Goal: Task Accomplishment & Management: Complete application form

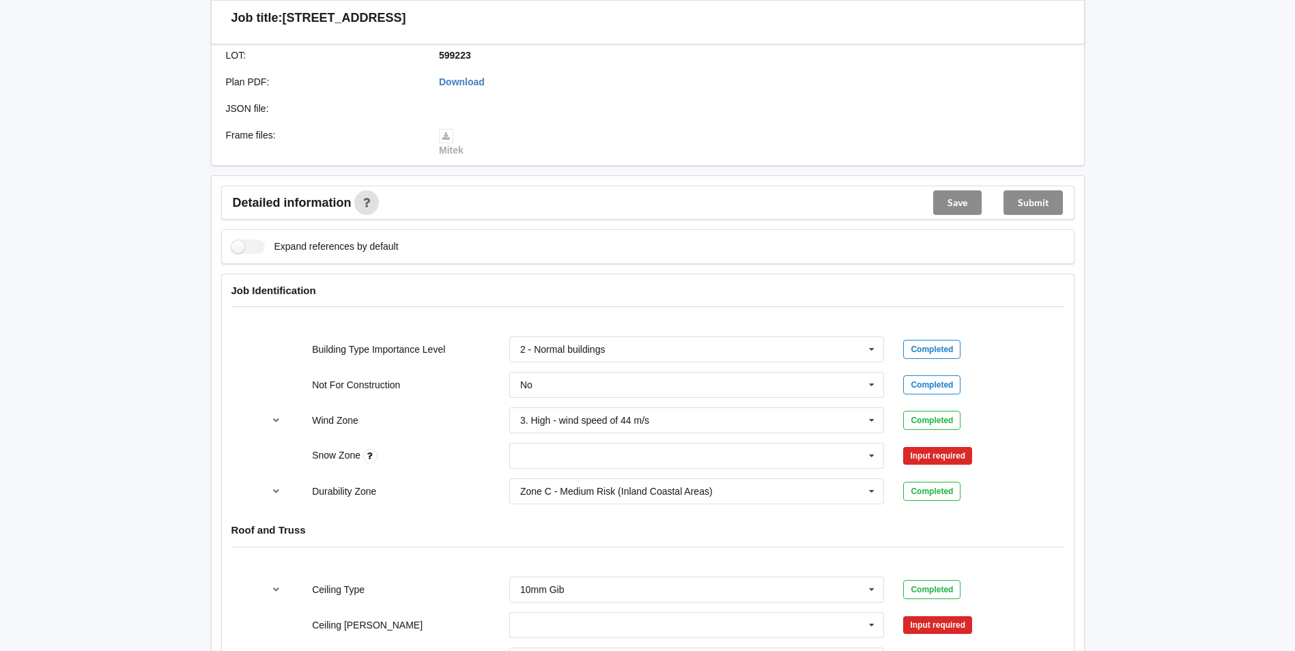
scroll to position [410, 0]
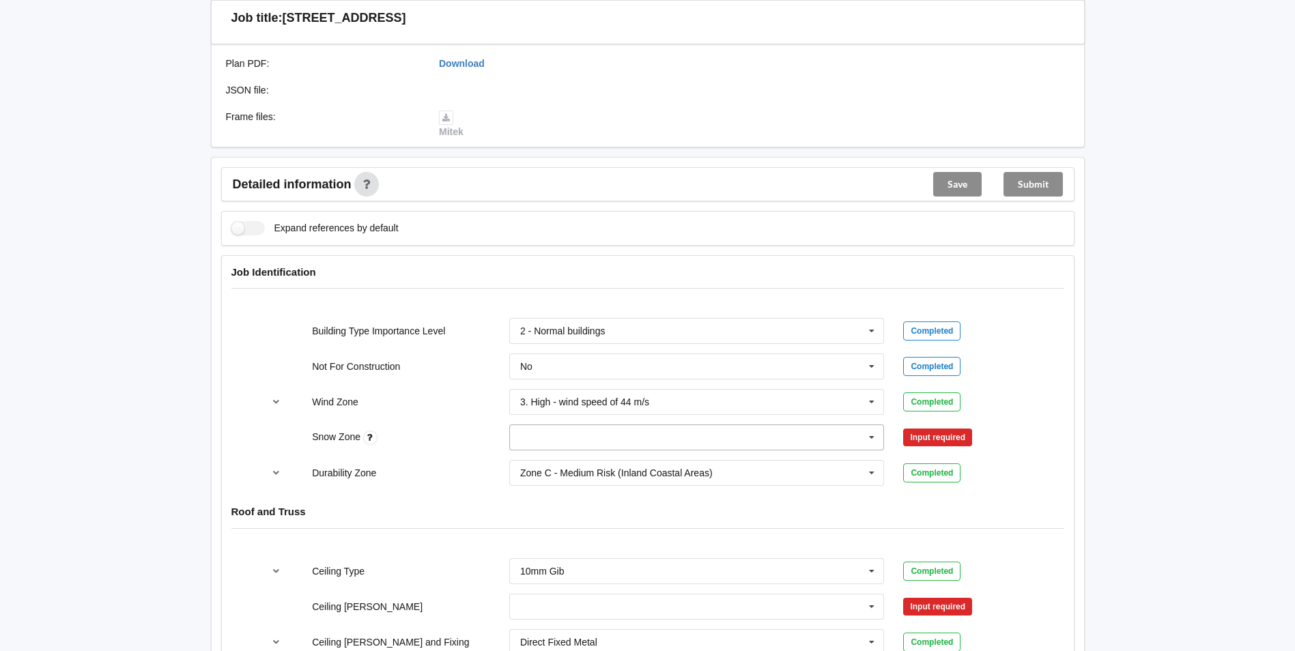
click at [523, 430] on input "text" at bounding box center [698, 437] width 374 height 25
click at [586, 450] on div "N0" at bounding box center [697, 462] width 374 height 25
click at [946, 427] on button "Confirm input" at bounding box center [943, 438] width 81 height 23
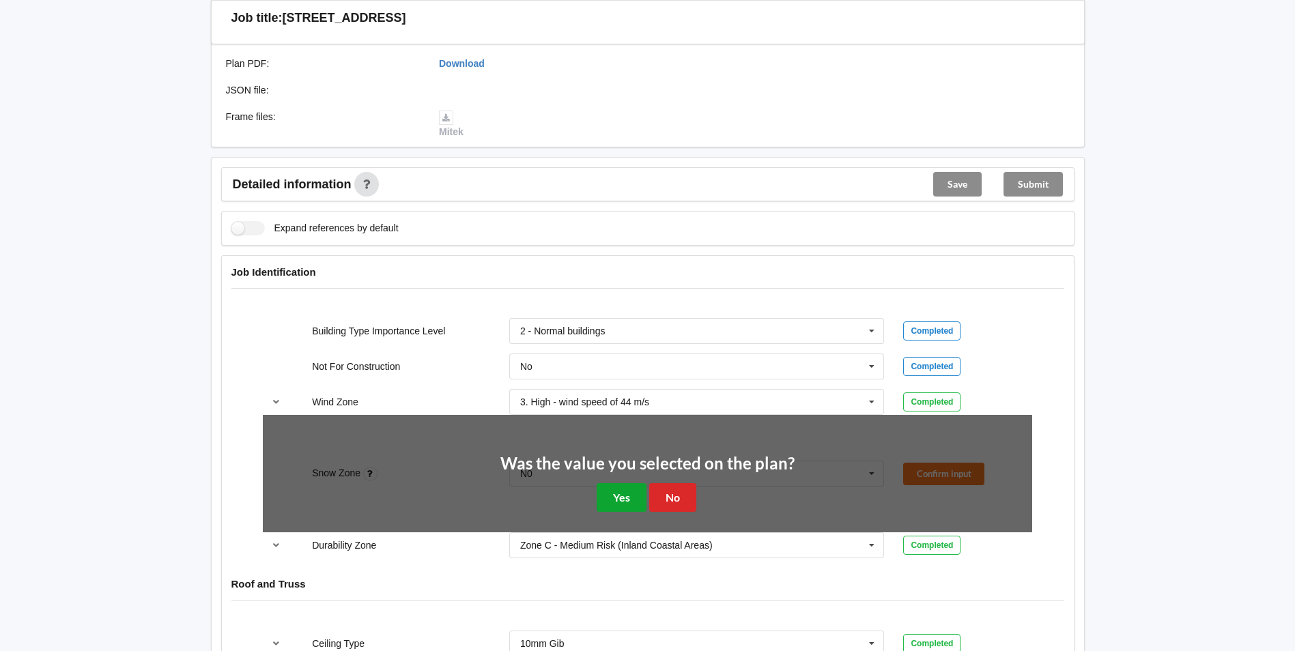
click at [620, 484] on button "Yes" at bounding box center [622, 497] width 50 height 28
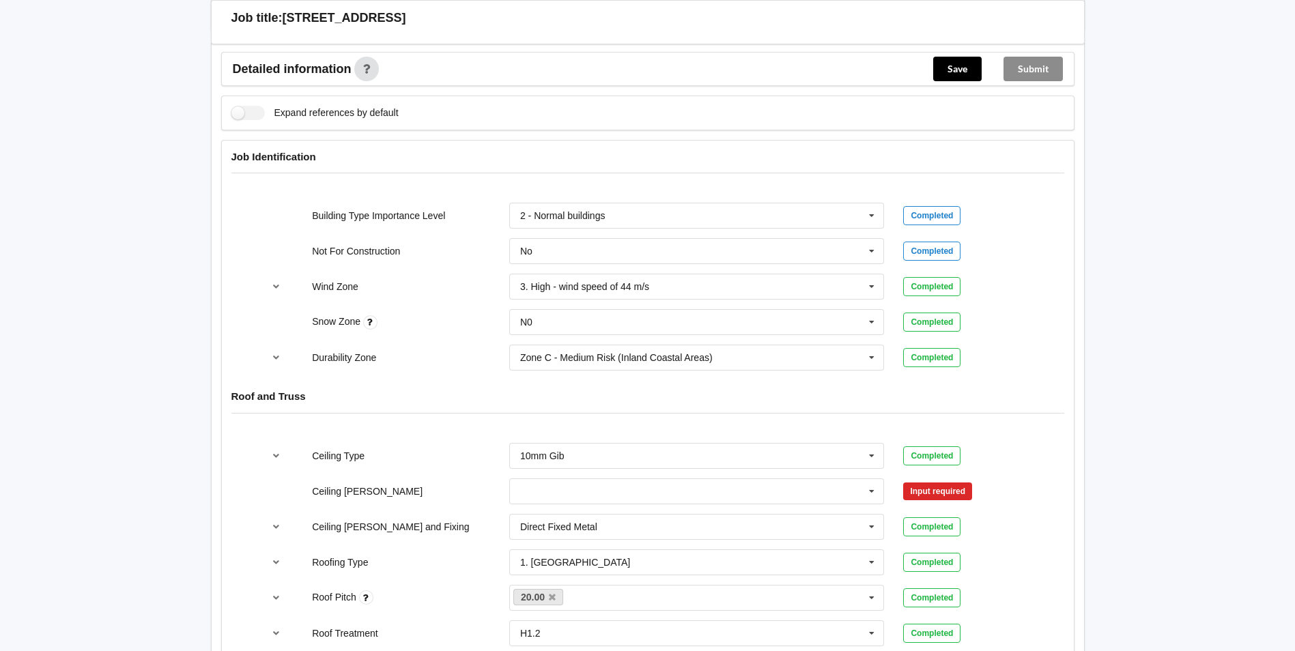
scroll to position [546, 0]
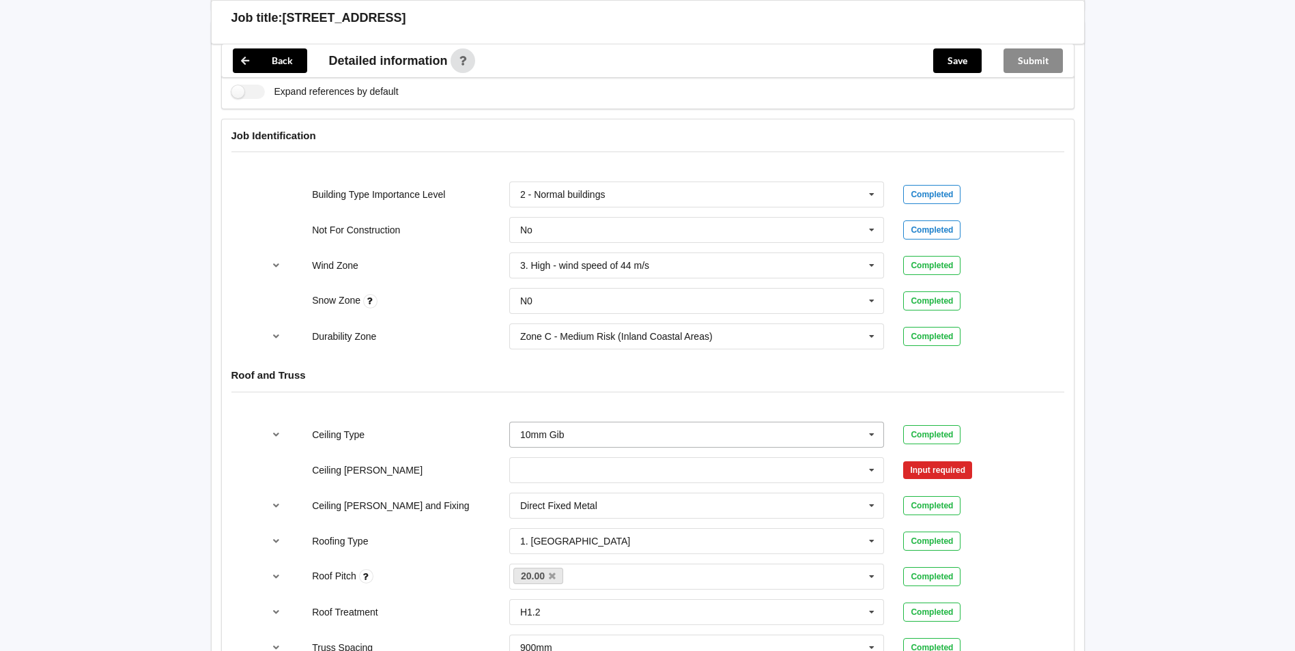
click at [646, 423] on input "text" at bounding box center [698, 435] width 374 height 25
drag, startPoint x: 559, startPoint y: 524, endPoint x: 730, endPoint y: 498, distance: 172.6
click at [559, 530] on span "13mm Gib" at bounding box center [543, 535] width 44 height 11
click at [917, 425] on button "Confirm input" at bounding box center [943, 434] width 81 height 23
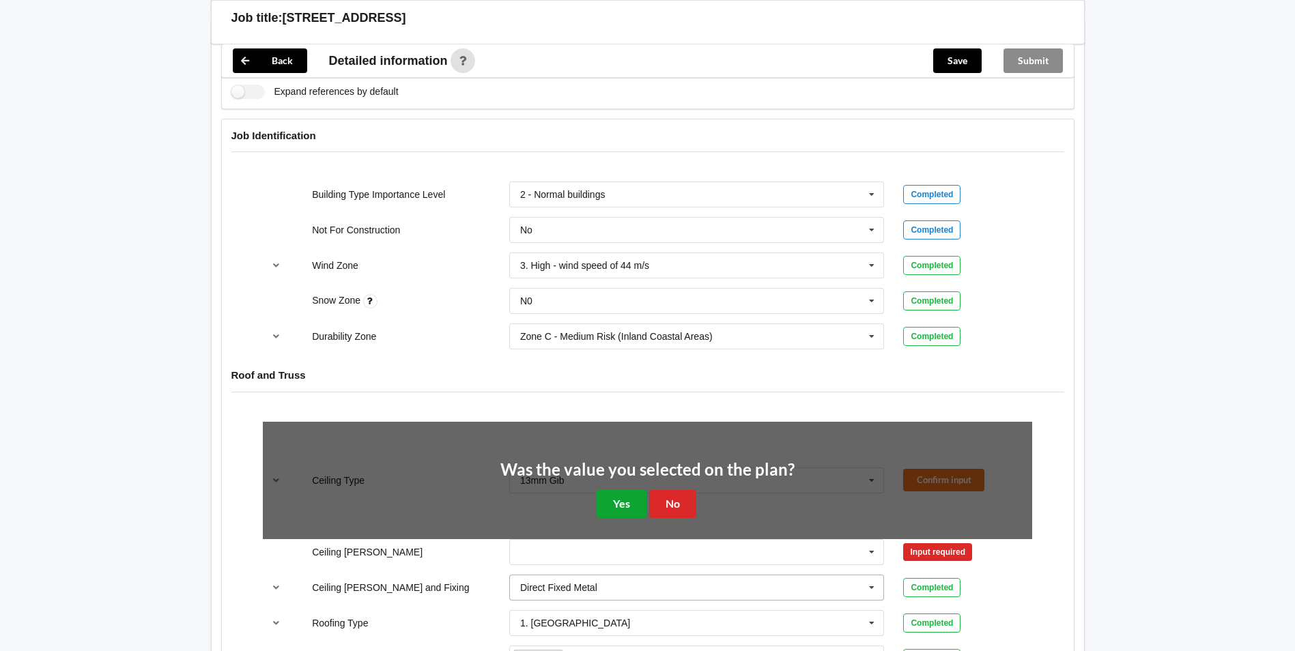
click at [622, 490] on button "Yes" at bounding box center [622, 504] width 50 height 28
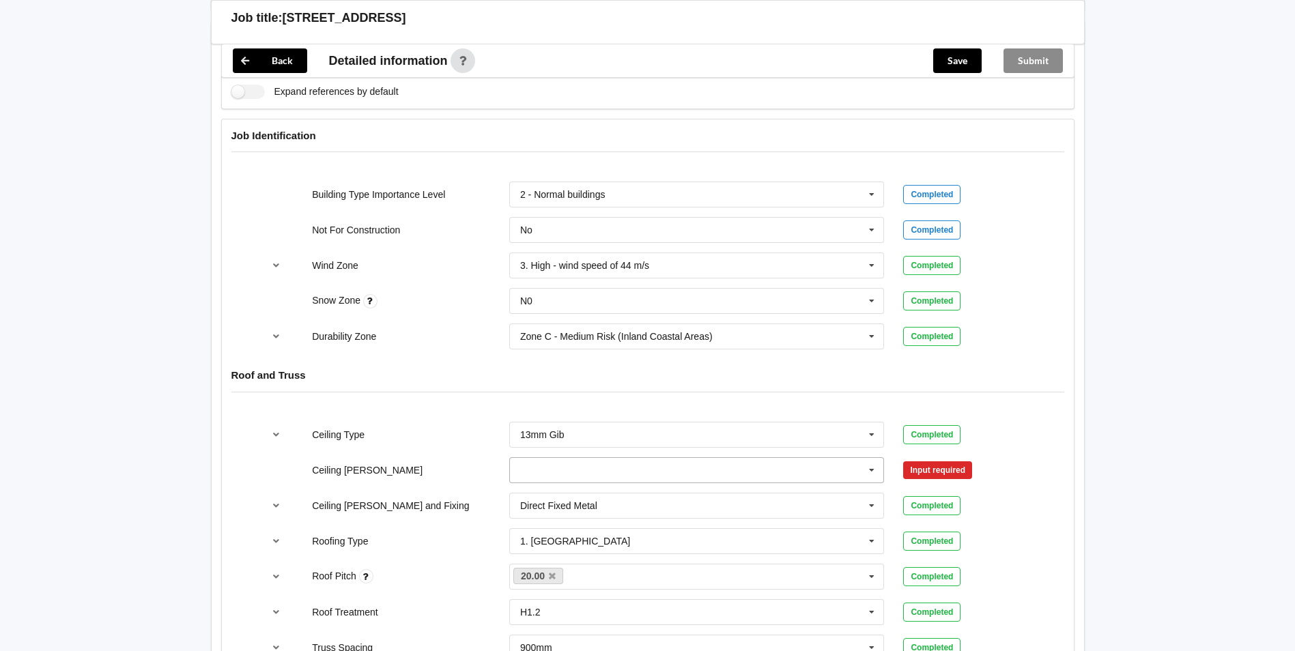
click at [583, 458] on input "text" at bounding box center [698, 470] width 374 height 25
click at [547, 541] on span "600mm" at bounding box center [537, 546] width 32 height 11
click at [924, 459] on button "Confirm input" at bounding box center [943, 470] width 81 height 23
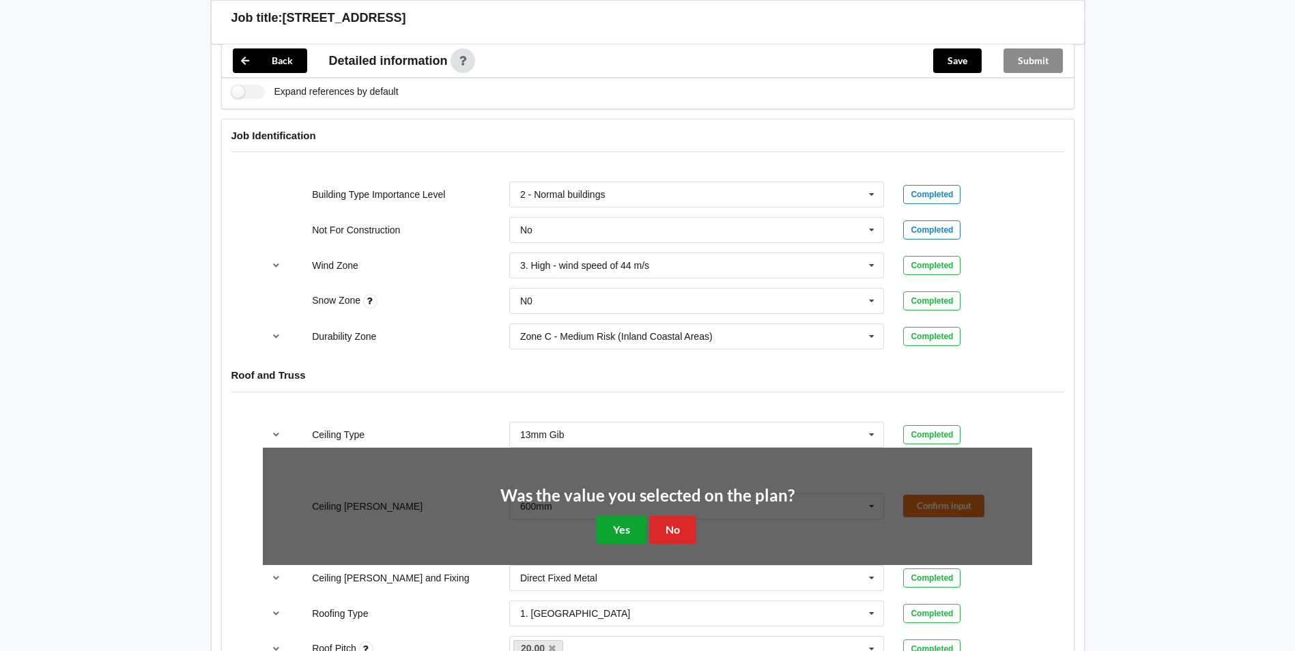
click at [626, 516] on button "Yes" at bounding box center [622, 530] width 50 height 28
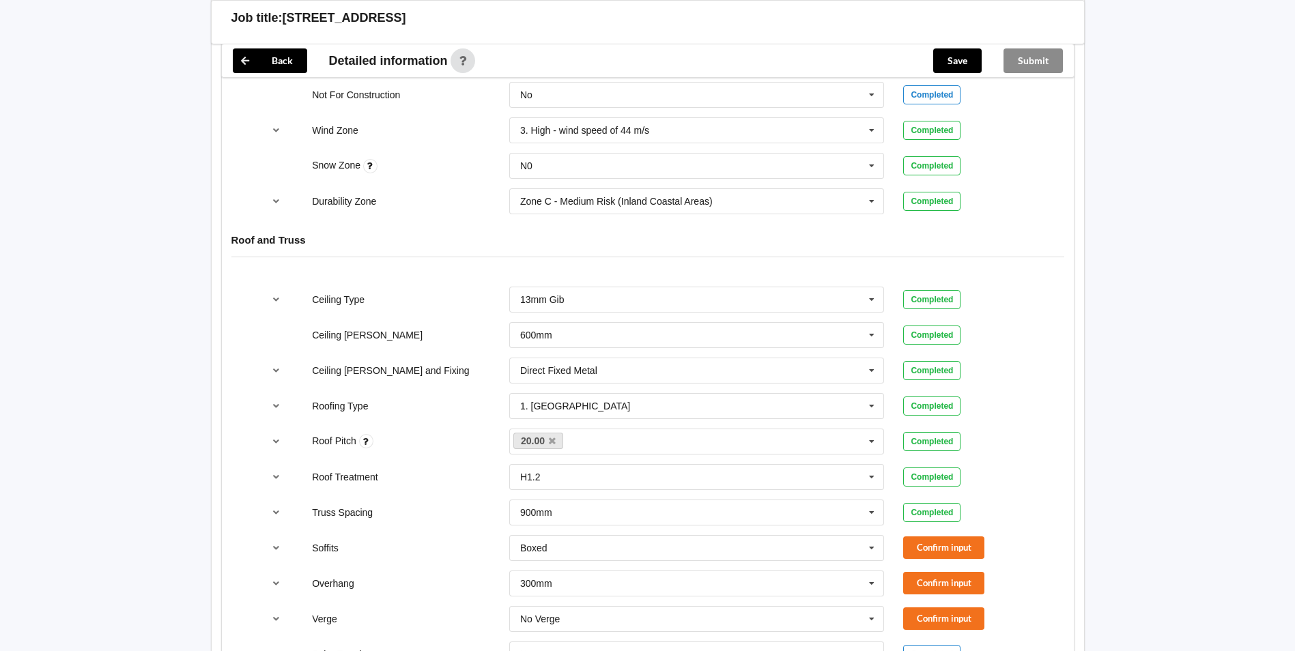
scroll to position [683, 0]
click at [919, 535] on button "Confirm input" at bounding box center [943, 546] width 81 height 23
click at [922, 571] on button "Confirm input" at bounding box center [943, 582] width 81 height 23
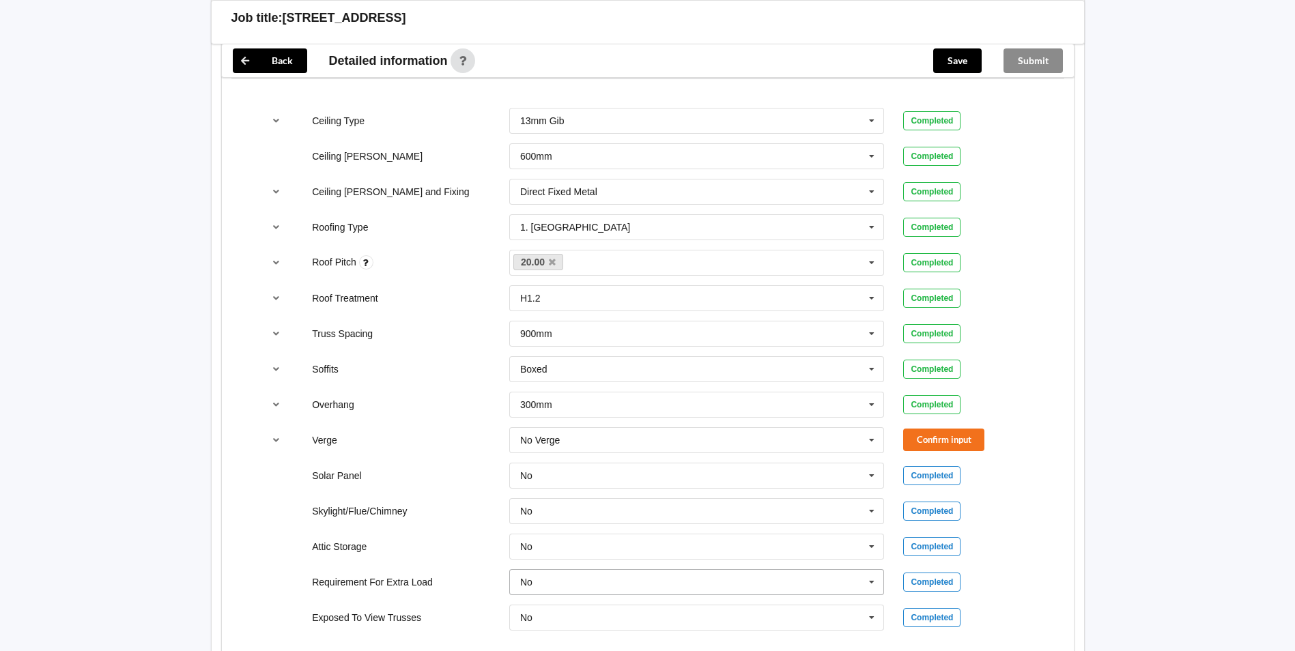
scroll to position [887, 0]
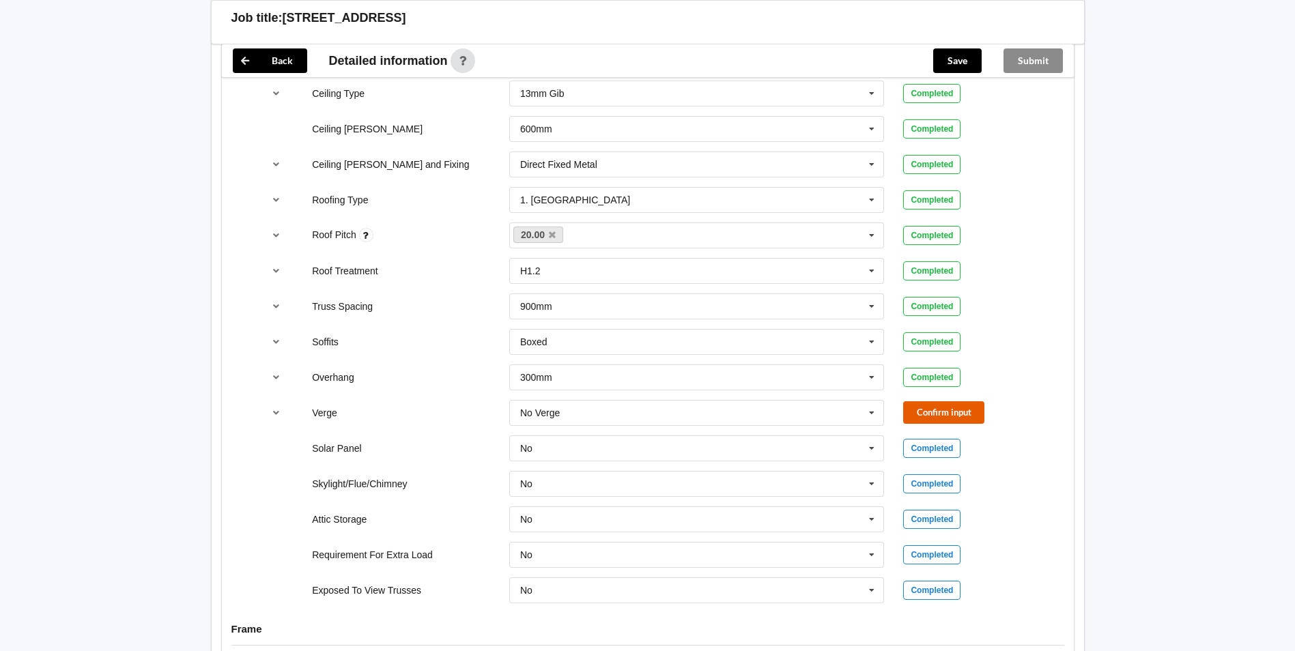
click at [927, 401] on button "Confirm input" at bounding box center [943, 412] width 81 height 23
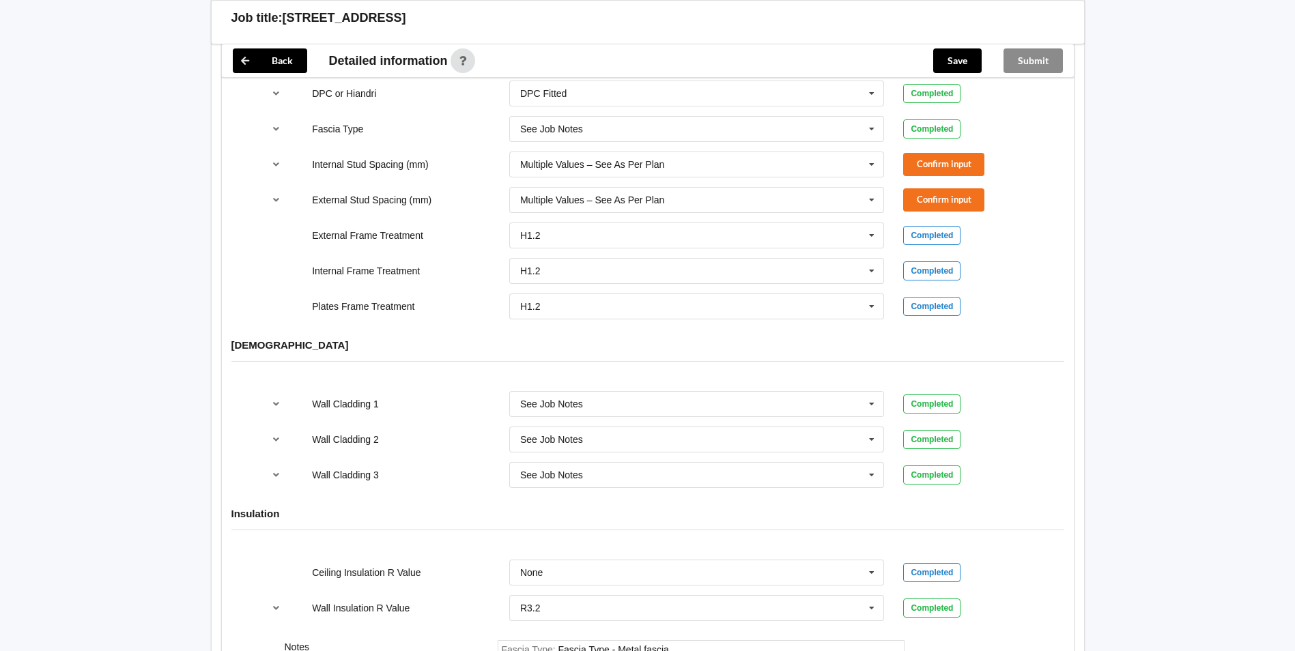
scroll to position [1399, 0]
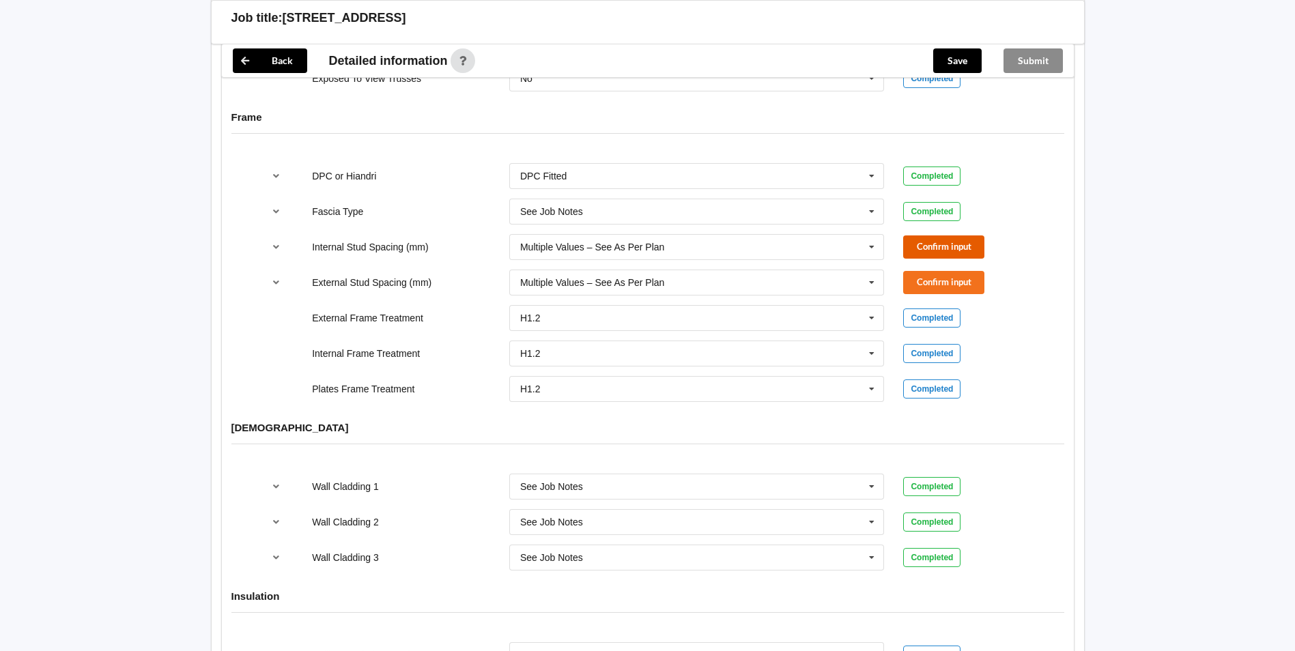
click at [939, 236] on button "Confirm input" at bounding box center [943, 247] width 81 height 23
click at [950, 271] on button "Confirm input" at bounding box center [943, 282] width 81 height 23
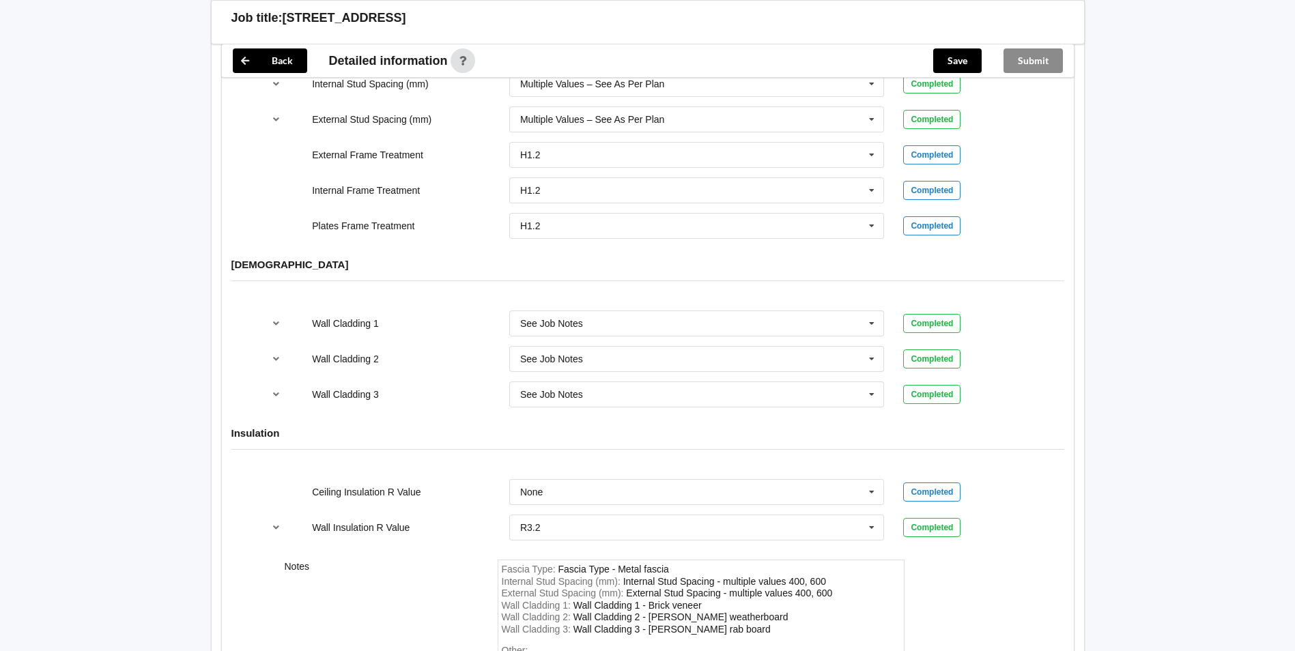
scroll to position [1604, 0]
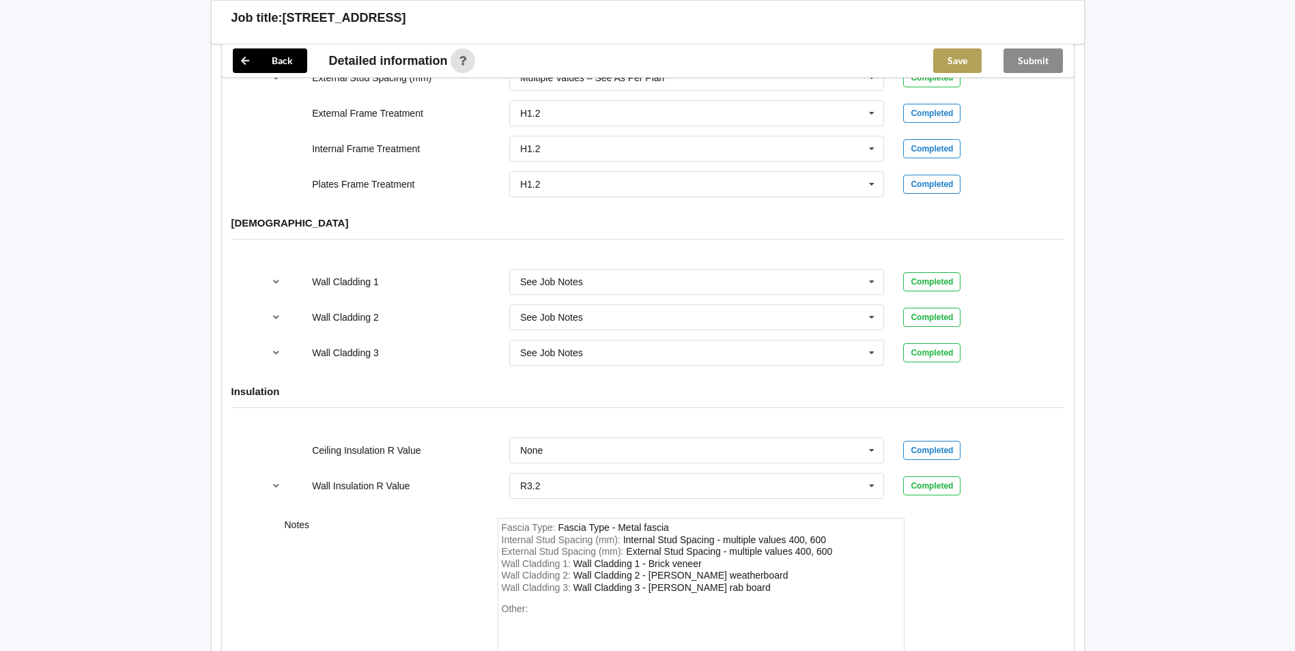
click at [962, 65] on button "Save" at bounding box center [957, 60] width 48 height 25
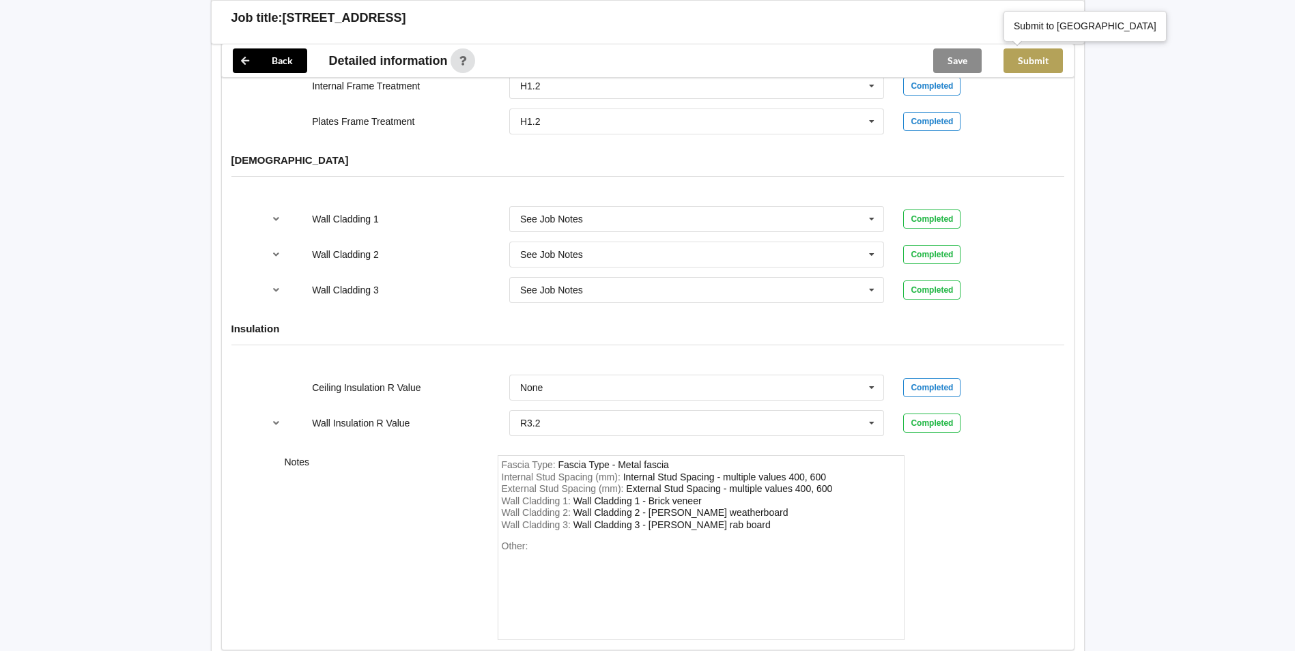
click at [1018, 59] on button "Submit" at bounding box center [1032, 60] width 59 height 25
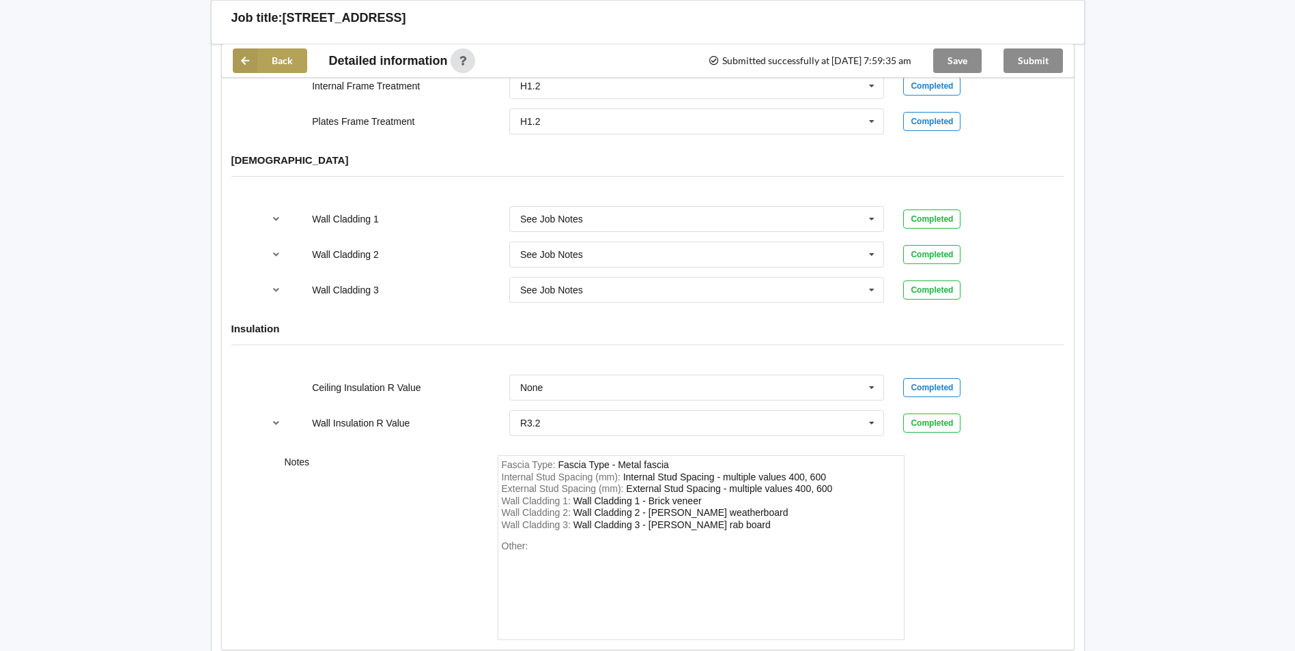
click at [274, 63] on button "Back" at bounding box center [270, 60] width 74 height 25
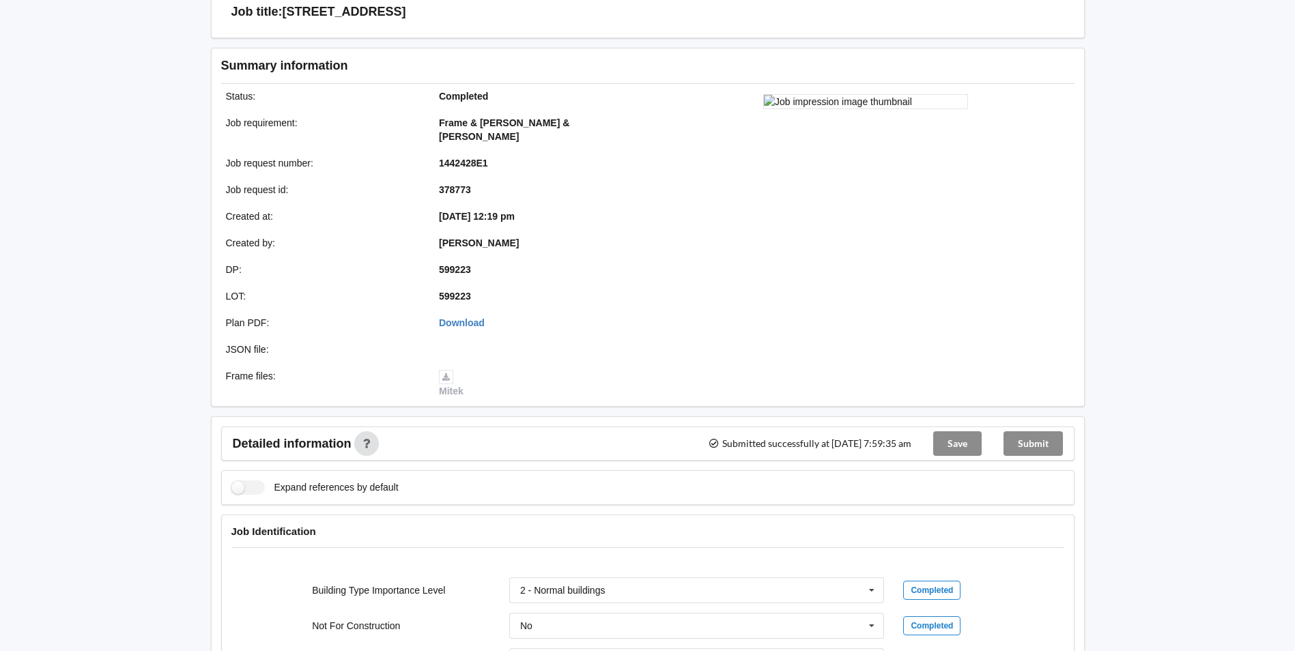
scroll to position [0, 0]
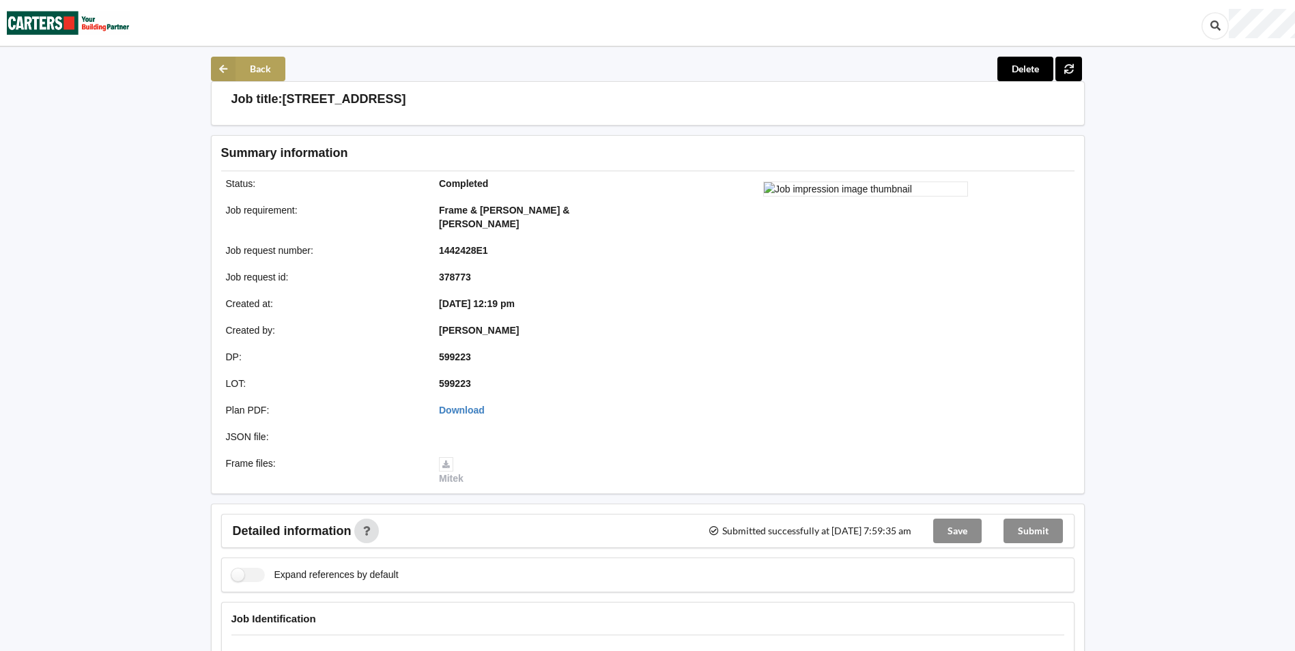
click at [240, 63] on button "Back" at bounding box center [248, 69] width 74 height 25
drag, startPoint x: 72, startPoint y: 12, endPoint x: 105, endPoint y: 23, distance: 35.0
click at [72, 14] on img at bounding box center [68, 23] width 123 height 44
